Goal: Task Accomplishment & Management: Manage account settings

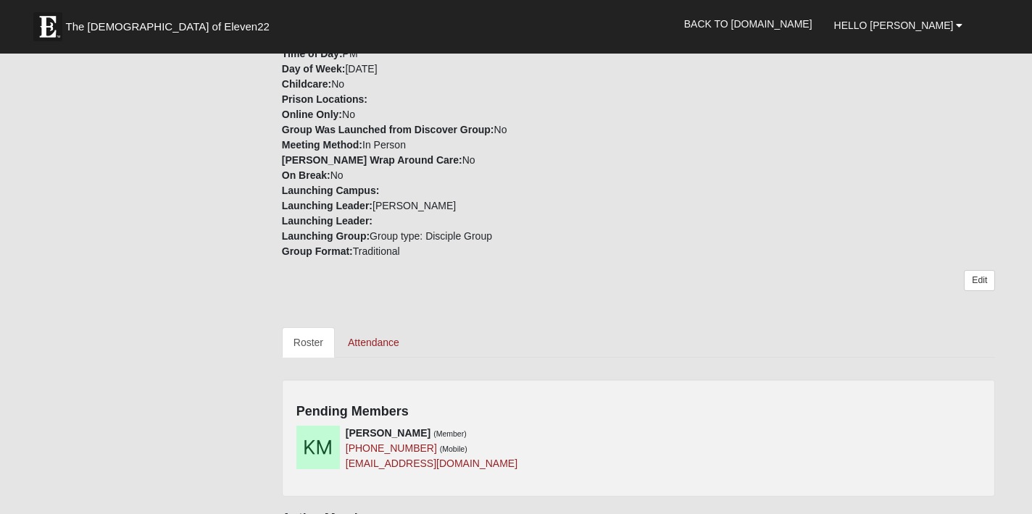
scroll to position [463, 0]
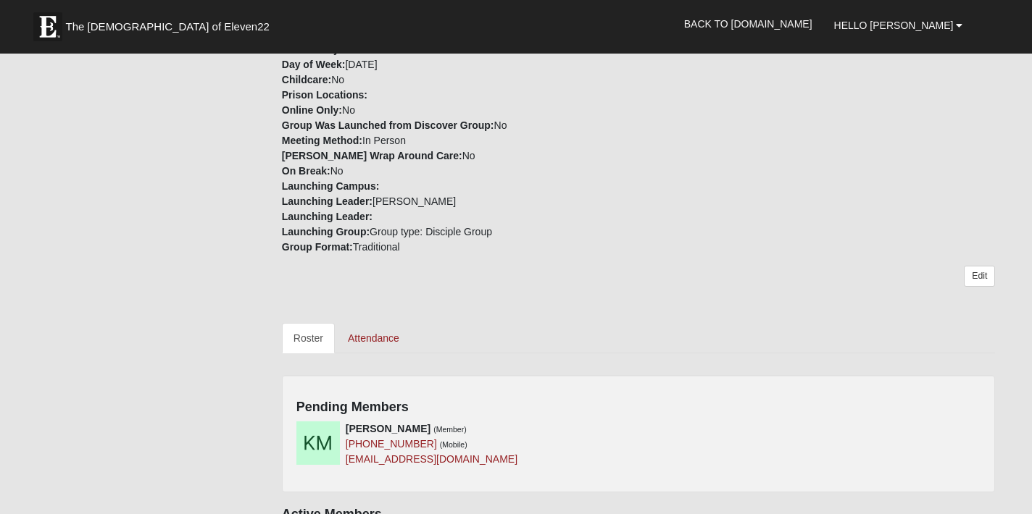
click at [556, 375] on div "Pending Members [PERSON_NAME] (Member) [PHONE_NUMBER] (Mobile) [EMAIL_ADDRESS][…" at bounding box center [639, 433] width 714 height 117
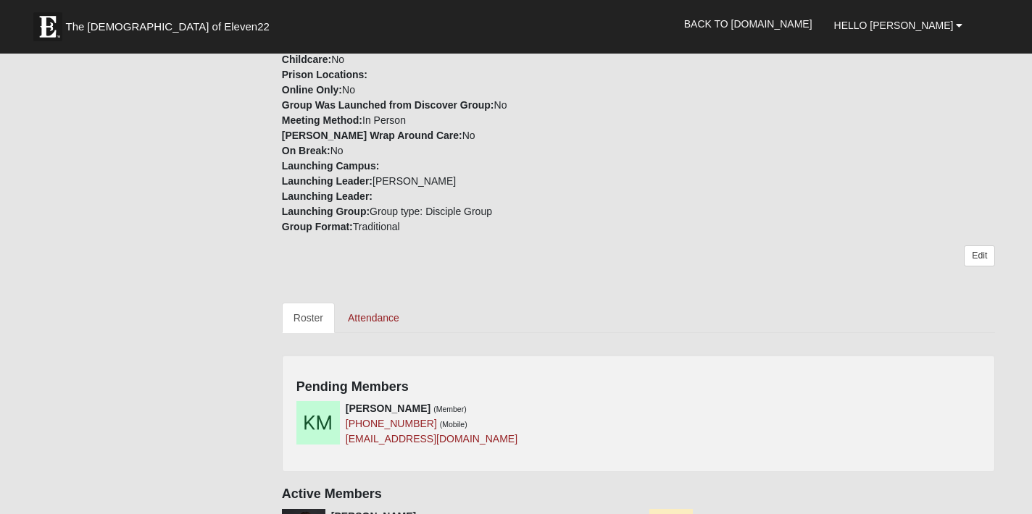
scroll to position [486, 0]
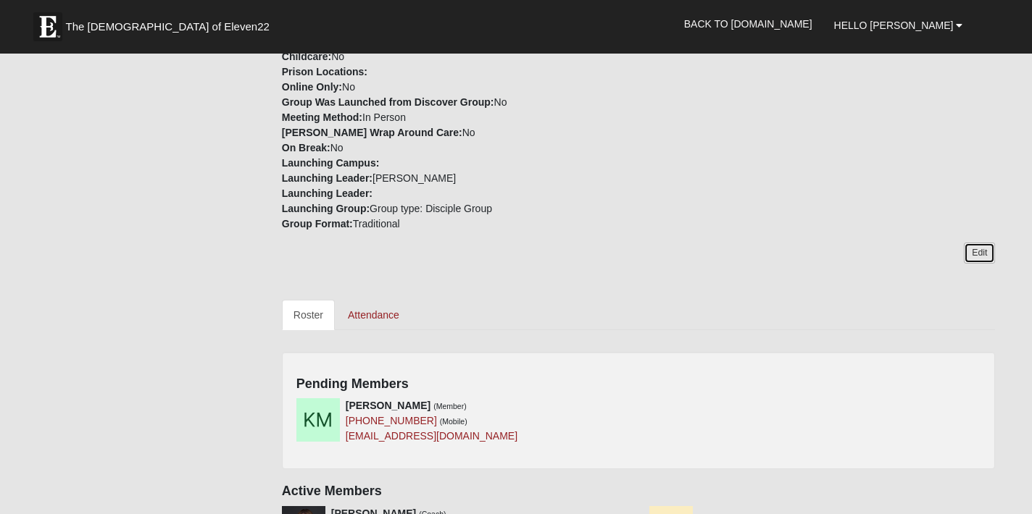
click at [987, 243] on link "Edit" at bounding box center [979, 253] width 31 height 21
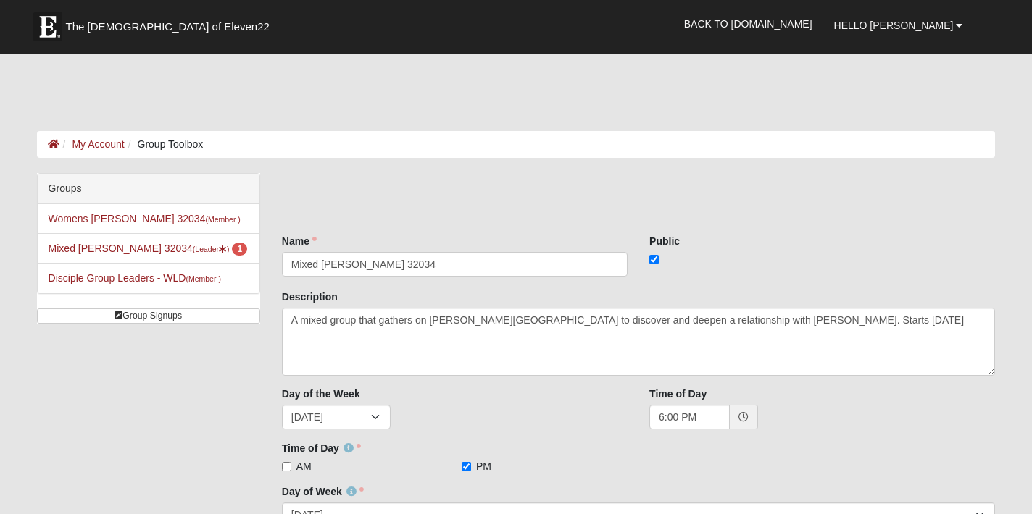
scroll to position [486, 0]
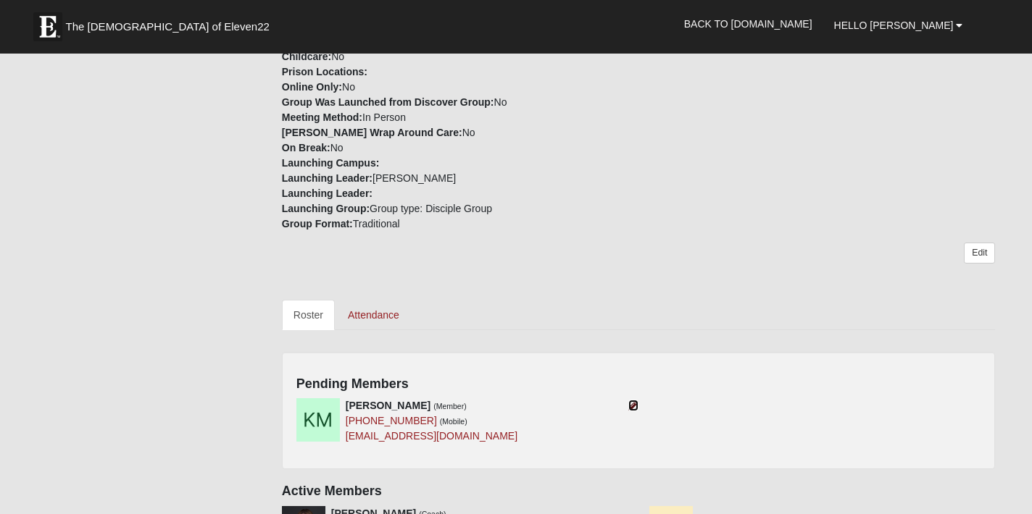
click at [635, 401] on icon at bounding box center [633, 406] width 10 height 10
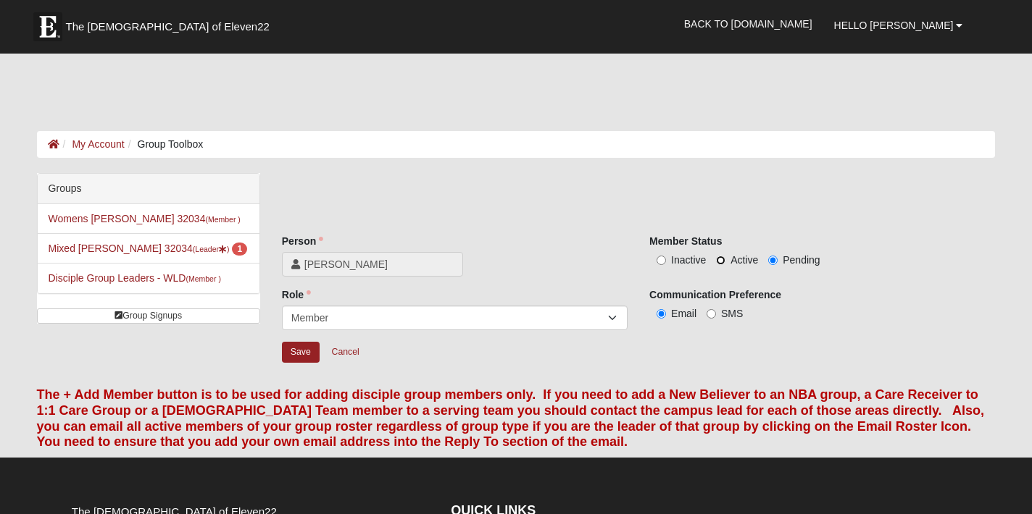
click at [723, 256] on input "Active" at bounding box center [720, 260] width 9 height 9
radio input "true"
click at [300, 342] on input "Save" at bounding box center [301, 352] width 38 height 21
